Goal: Task Accomplishment & Management: Manage account settings

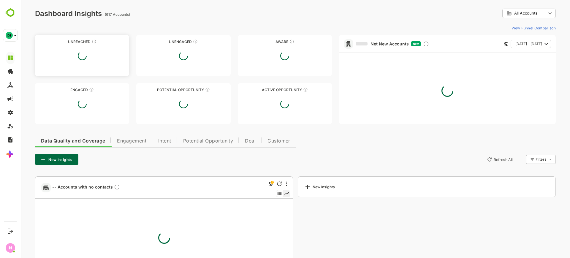
type input "**********"
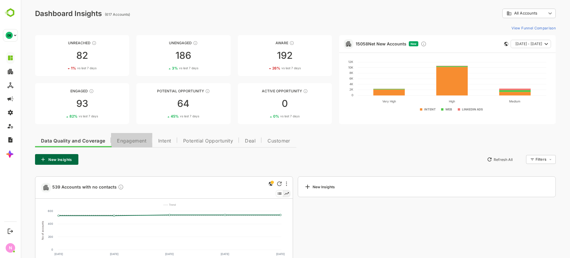
click at [136, 140] on span "Engagement" at bounding box center [131, 141] width 29 height 5
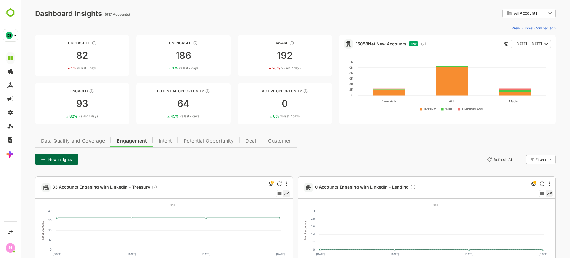
click at [381, 45] on link "15058 Net New Accounts" at bounding box center [381, 43] width 51 height 5
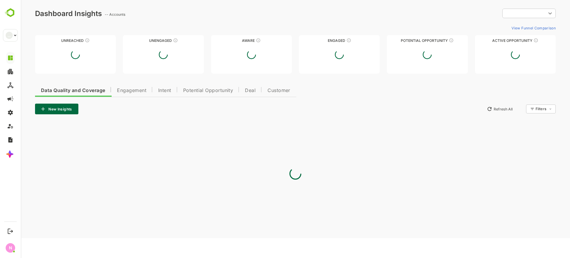
type input "**********"
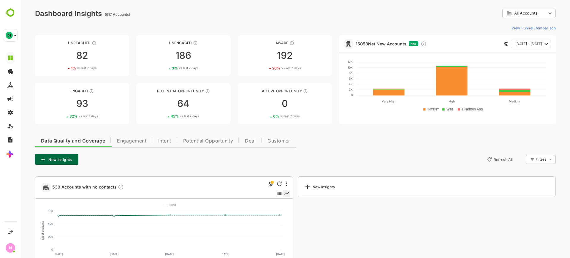
click at [369, 41] on link "15058 Net New Accounts" at bounding box center [381, 43] width 51 height 5
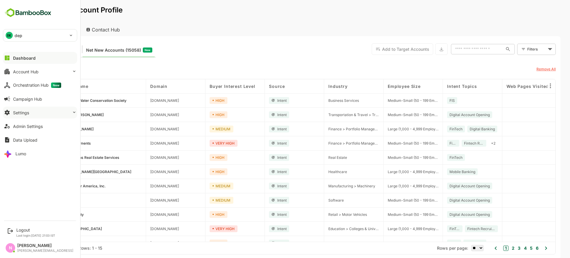
click at [61, 113] on button "Settings" at bounding box center [40, 113] width 74 height 12
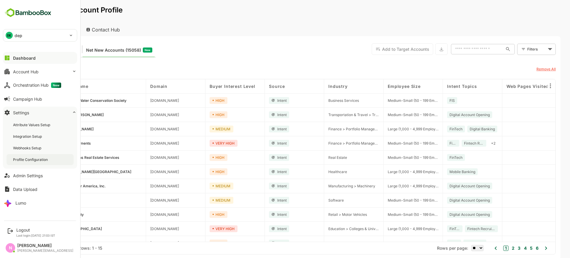
click at [51, 165] on div "Profile Configuration" at bounding box center [40, 159] width 67 height 11
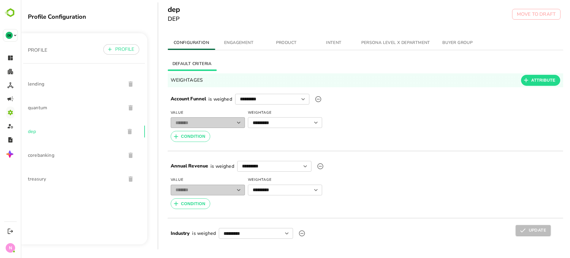
click at [236, 47] on button "ENGAGEMENT" at bounding box center [239, 43] width 48 height 14
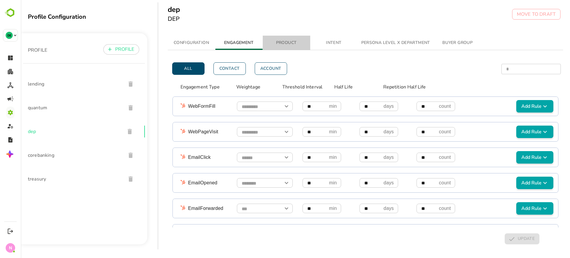
click at [277, 45] on span "PRODUCT" at bounding box center [286, 42] width 40 height 7
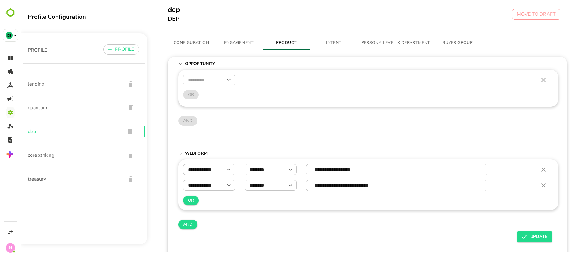
click at [200, 44] on span "CONFIGURATION" at bounding box center [191, 42] width 40 height 7
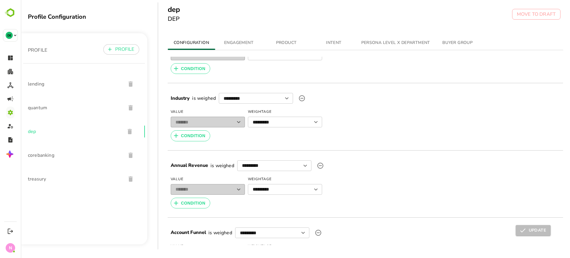
scroll to position [130, 0]
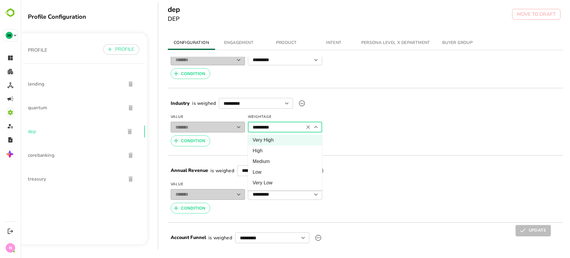
click at [278, 127] on input "*********" at bounding box center [275, 128] width 55 height 12
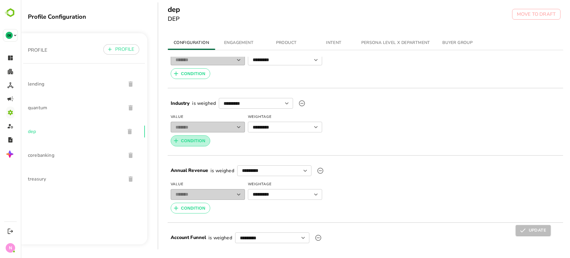
click at [203, 137] on span "CONDITION" at bounding box center [193, 140] width 24 height 7
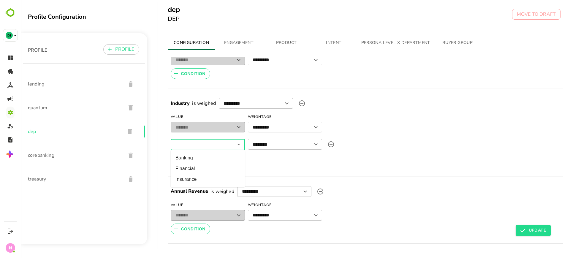
click at [201, 143] on input "text" at bounding box center [203, 145] width 62 height 6
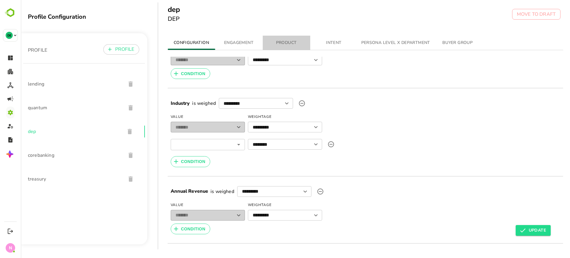
click at [291, 38] on button "PRODUCT" at bounding box center [287, 43] width 48 height 14
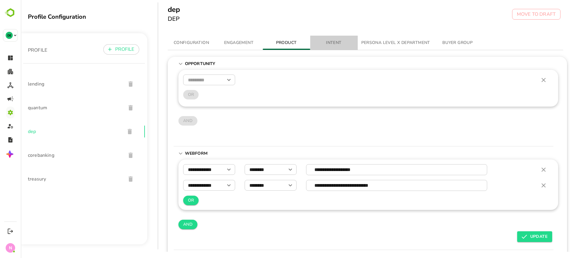
click at [327, 39] on button "INTENT" at bounding box center [334, 43] width 48 height 14
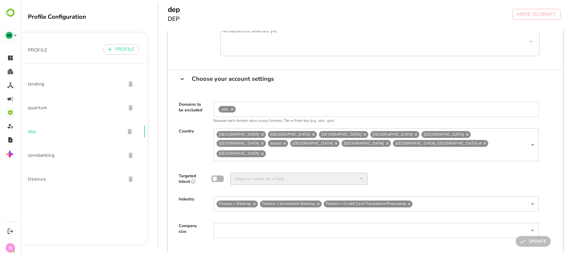
scroll to position [0, 0]
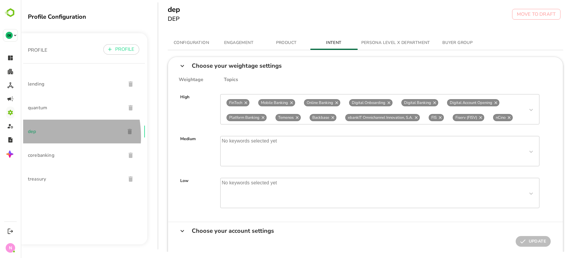
click at [34, 137] on div "dep" at bounding box center [84, 132] width 122 height 24
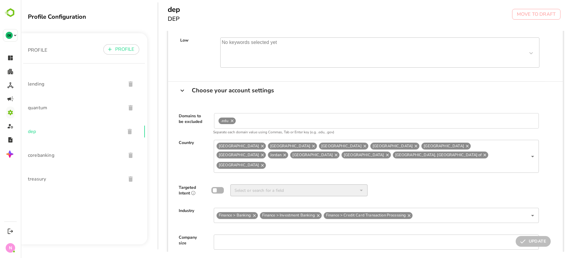
scroll to position [157, 0]
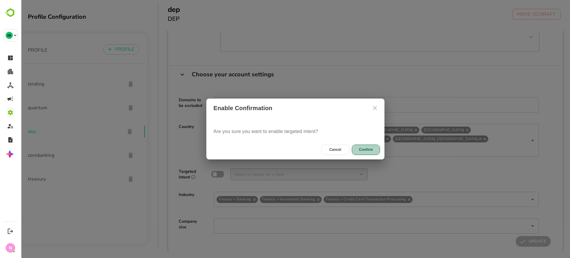
click at [377, 149] on button "Confirm" at bounding box center [366, 150] width 28 height 10
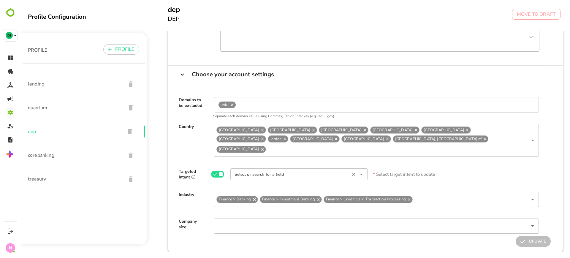
click at [324, 169] on input "Select or search for a field" at bounding box center [290, 174] width 118 height 11
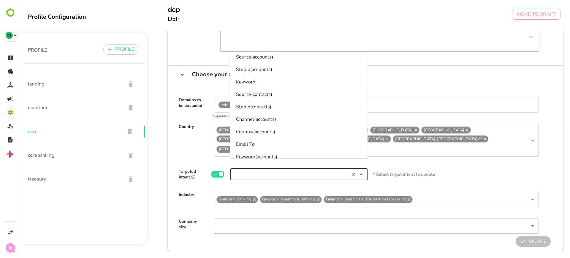
scroll to position [1571, 0]
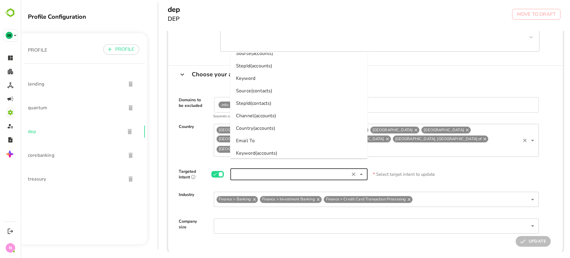
click at [384, 146] on div "Saudi Arabia United Arab Emirates Kuwait Oman Bahrain Qatar Jordan Canada Zimba…" at bounding box center [376, 140] width 325 height 33
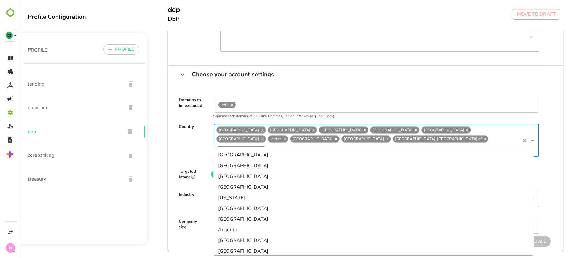
click at [206, 142] on div "Saudi Arabia United Arab Emirates Kuwait Oman Bahrain Qatar Jordan Canada Zimba…" at bounding box center [371, 140] width 335 height 33
click at [211, 134] on div "Saudi Arabia United Arab Emirates Kuwait Oman Bahrain Qatar Jordan Canada Zimba…" at bounding box center [371, 140] width 335 height 33
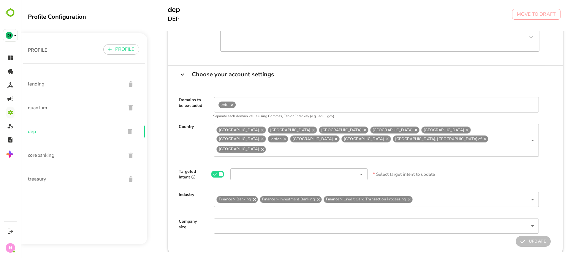
click at [478, 81] on div "Choose your account settings" at bounding box center [365, 75] width 395 height 18
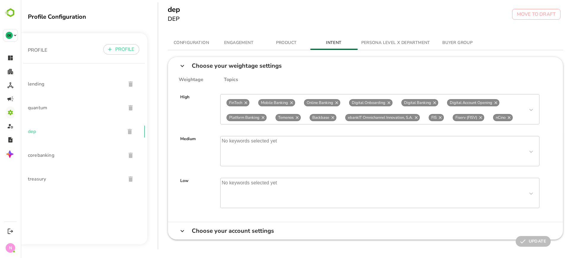
scroll to position [13, 0]
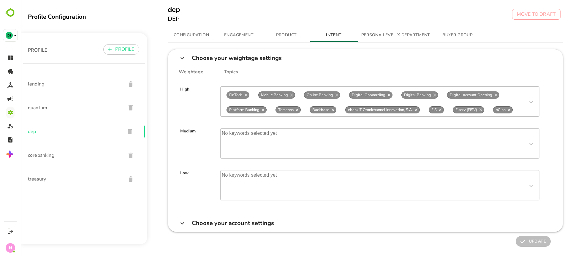
click at [184, 220] on icon at bounding box center [182, 223] width 7 height 7
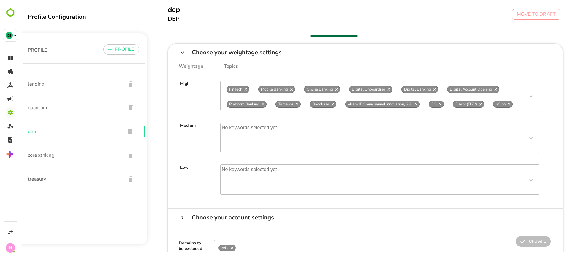
scroll to position [157, 0]
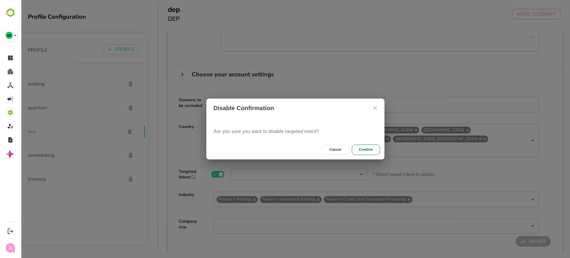
click at [346, 148] on button "Cancel" at bounding box center [335, 150] width 28 height 10
click at [365, 147] on button "Confirm" at bounding box center [366, 150] width 28 height 10
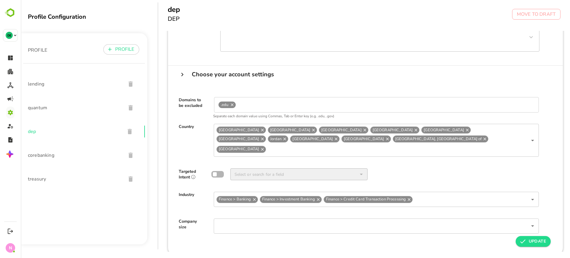
scroll to position [0, 0]
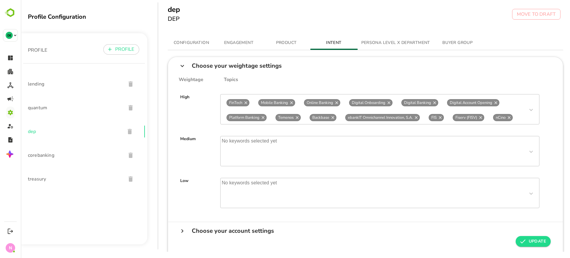
click at [276, 93] on div "High FinTech Mobile Banking Online Banking Digital Onboarding Digital Banking D…" at bounding box center [366, 104] width 386 height 42
click at [228, 45] on span "ENGAGEMENT" at bounding box center [239, 42] width 40 height 7
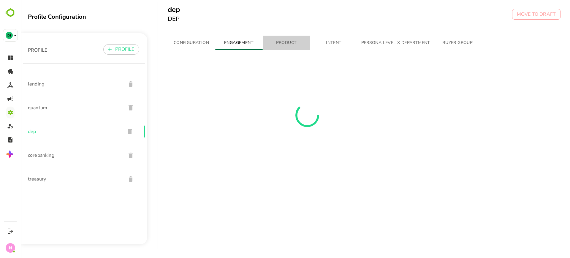
click at [289, 41] on span "PRODUCT" at bounding box center [286, 42] width 40 height 7
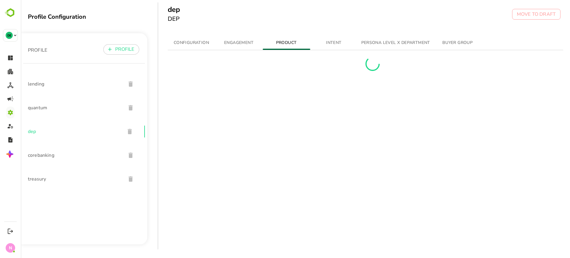
click at [324, 32] on div "CONFIGURATION ENGAGEMENT PRODUCT INTENT PERSONA LEVEL X DEPARTMENT BUYER GROUP" at bounding box center [369, 141] width 423 height 221
click at [334, 50] on div at bounding box center [366, 147] width 396 height 195
click at [338, 47] on button "INTENT" at bounding box center [334, 43] width 48 height 14
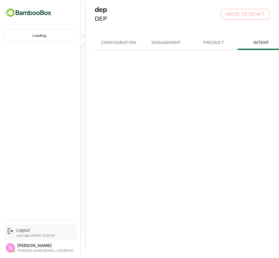
click at [15, 230] on div "Logout Last login: Aug 13 21:03 IST" at bounding box center [40, 233] width 73 height 16
click at [26, 228] on div "Logout" at bounding box center [35, 230] width 39 height 5
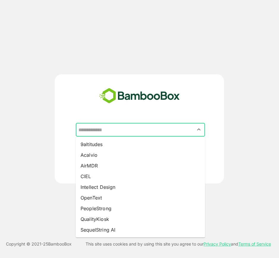
click at [174, 131] on input "text" at bounding box center [140, 129] width 127 height 11
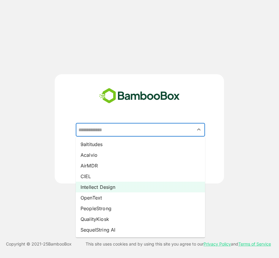
click at [151, 183] on li "Intellect Design" at bounding box center [140, 187] width 129 height 11
type input "**********"
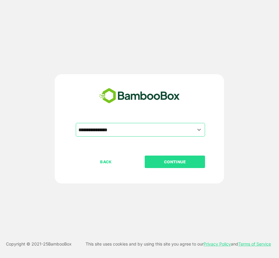
click at [184, 160] on p "CONTINUE" at bounding box center [174, 162] width 59 height 7
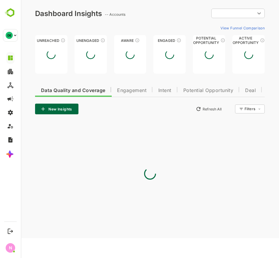
type input "**********"
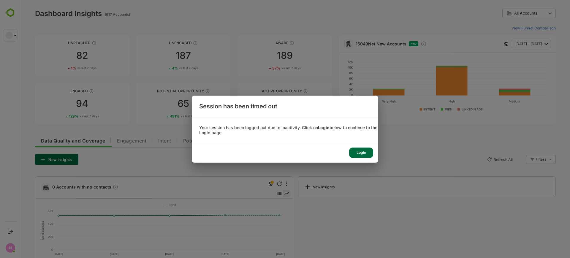
click at [358, 151] on div "Login" at bounding box center [361, 153] width 24 height 10
